Goal: Information Seeking & Learning: Learn about a topic

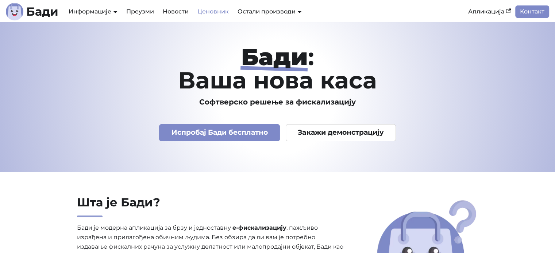
click at [220, 12] on link "Ценовник" at bounding box center [213, 11] width 40 height 12
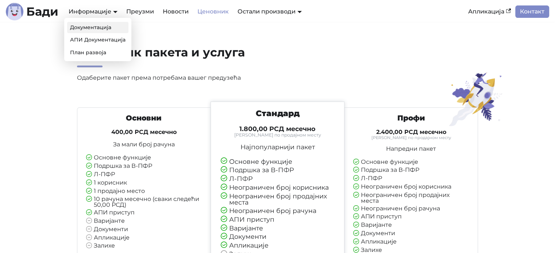
click at [104, 28] on link "Документација" at bounding box center [97, 27] width 61 height 11
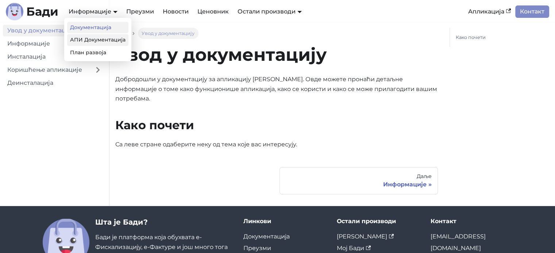
click at [104, 40] on link "АПИ Документација" at bounding box center [97, 39] width 61 height 11
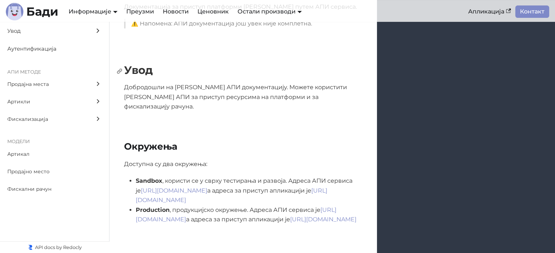
scroll to position [109, 0]
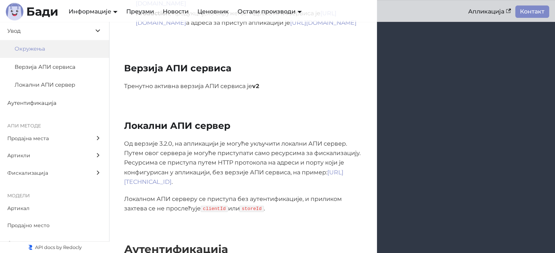
scroll to position [292, 0]
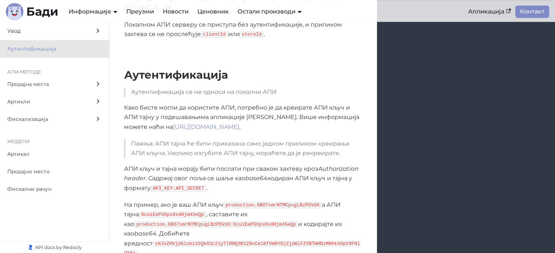
scroll to position [583, 0]
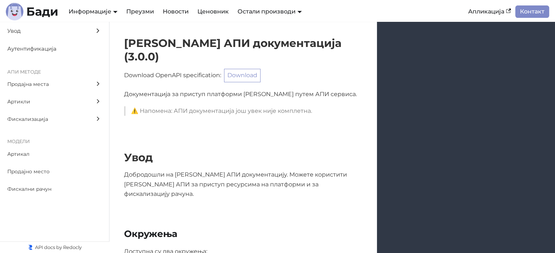
click at [174, 69] on p "Download OpenAPI specification : Download" at bounding box center [243, 75] width 238 height 13
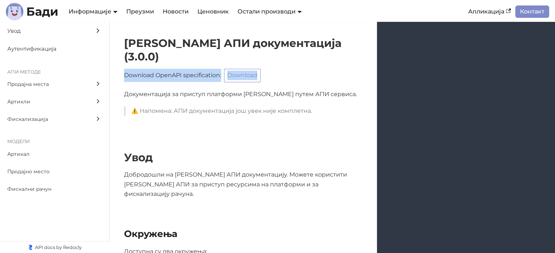
click at [174, 69] on p "Download OpenAPI specification : Download" at bounding box center [243, 75] width 238 height 13
click at [483, 12] on link "Апликација" at bounding box center [488, 11] width 51 height 12
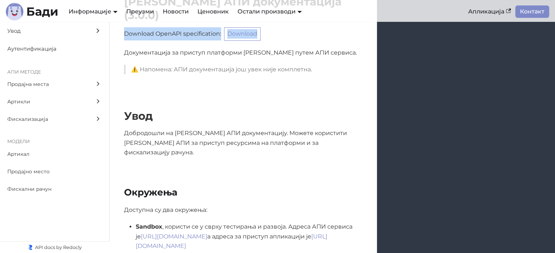
scroll to position [73, 0]
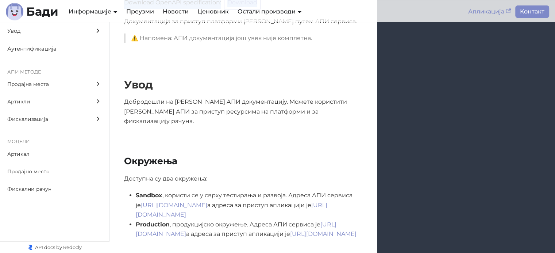
click at [482, 9] on link "Апликација" at bounding box center [488, 11] width 51 height 12
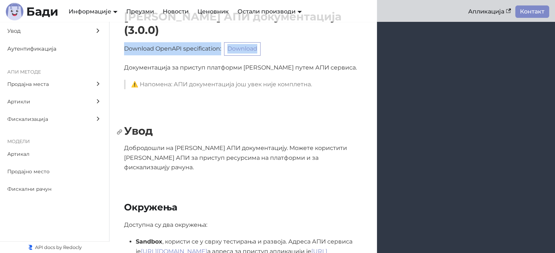
scroll to position [0, 0]
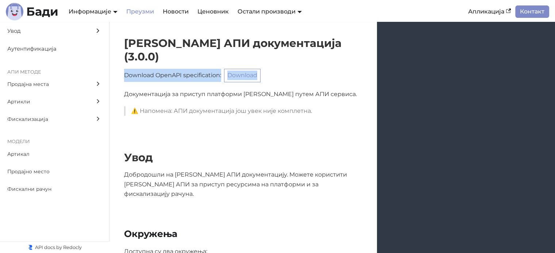
click at [135, 13] on link "Преузми" at bounding box center [140, 11] width 36 height 12
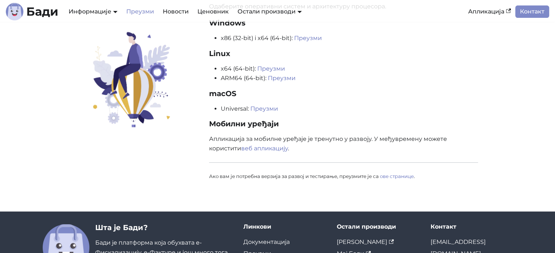
scroll to position [73, 0]
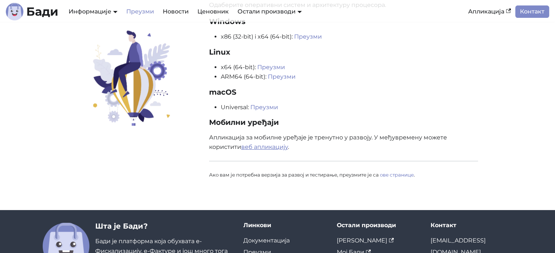
click at [278, 149] on link "веб апликацију" at bounding box center [264, 147] width 47 height 7
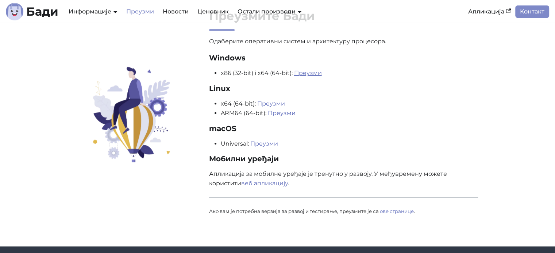
click at [303, 72] on link "Преузми" at bounding box center [308, 73] width 28 height 7
click at [21, 141] on section "Преузмите Бади Одаберите оперативни систем и архитектуру процесора. Windows x86…" at bounding box center [277, 115] width 555 height 261
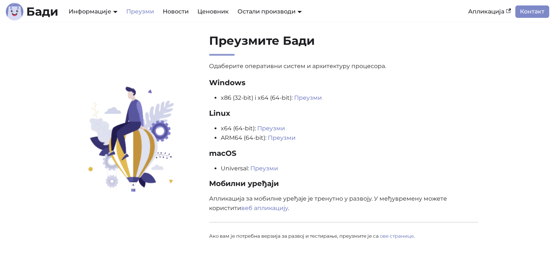
scroll to position [0, 0]
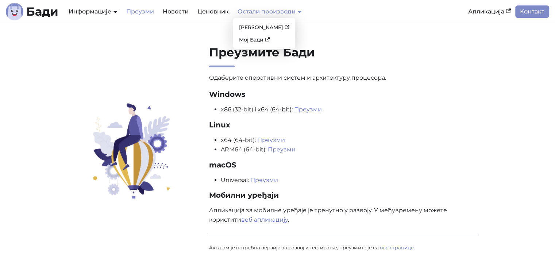
click at [284, 9] on link "Остали производи" at bounding box center [269, 11] width 64 height 7
click at [252, 41] on link "Мој Бади" at bounding box center [264, 39] width 56 height 11
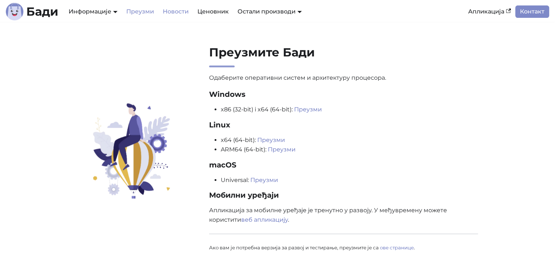
click at [185, 13] on link "Новости" at bounding box center [175, 11] width 35 height 12
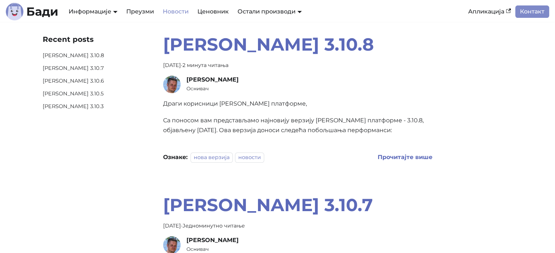
click at [172, 84] on img at bounding box center [172, 85] width 18 height 18
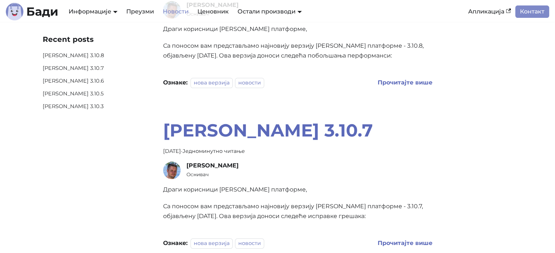
scroll to position [146, 0]
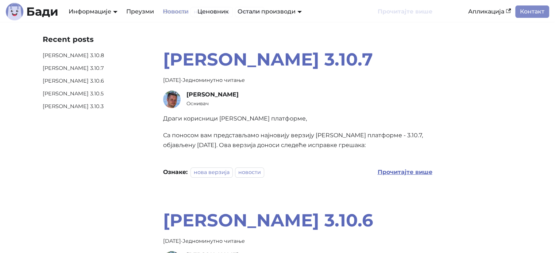
click at [385, 172] on b "Прочитајте више" at bounding box center [404, 172] width 55 height 7
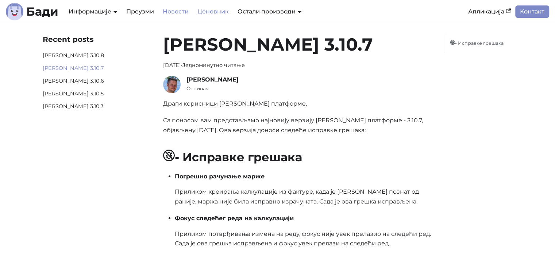
click at [220, 13] on link "Ценовник" at bounding box center [213, 11] width 40 height 12
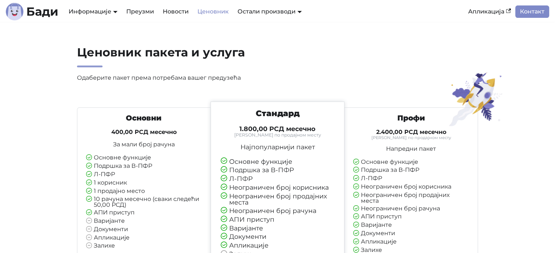
click at [158, 134] on h4 "400,00 РСД месечно" at bounding box center [144, 132] width 116 height 7
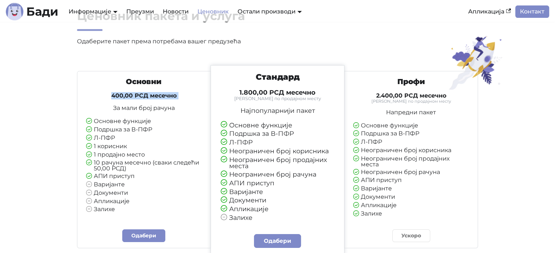
scroll to position [73, 0]
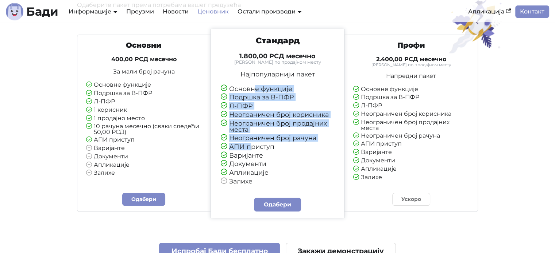
drag, startPoint x: 255, startPoint y: 88, endPoint x: 251, endPoint y: 147, distance: 59.2
click at [251, 146] on ul "Основне функције Подршка за В-ПФР Л-ПФР Неограничен број корисника Неограничен …" at bounding box center [278, 136] width 114 height 100
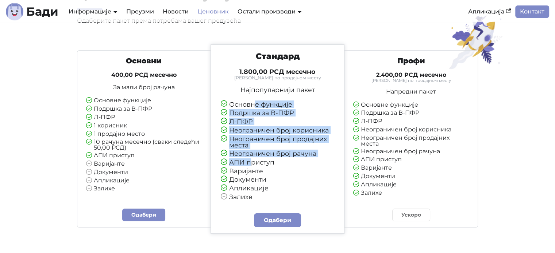
scroll to position [0, 0]
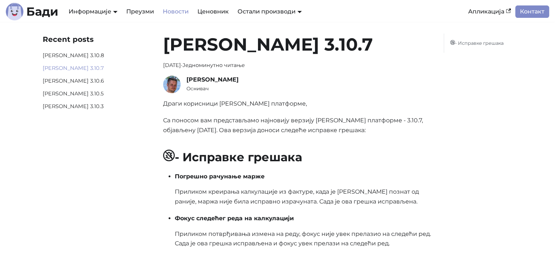
drag, startPoint x: 186, startPoint y: 79, endPoint x: 252, endPoint y: 80, distance: 66.0
click at [252, 80] on div "Дејан Велимировић" at bounding box center [309, 79] width 246 height 7
copy span "Дејан Велимировић"
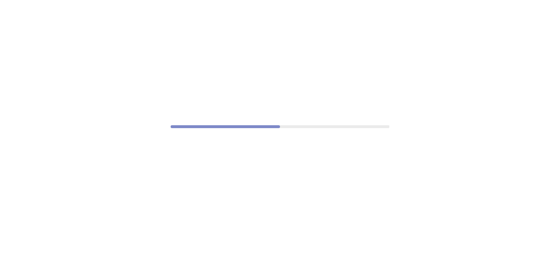
click at [270, 156] on div at bounding box center [280, 126] width 560 height 253
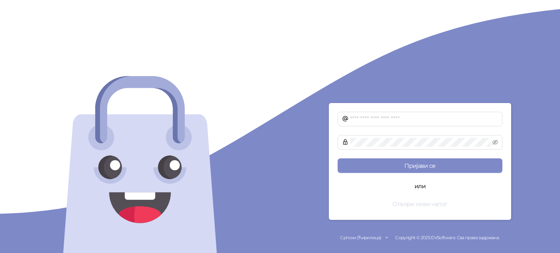
click at [402, 202] on button "Отвори нови налог" at bounding box center [420, 204] width 165 height 15
